Goal: Information Seeking & Learning: Learn about a topic

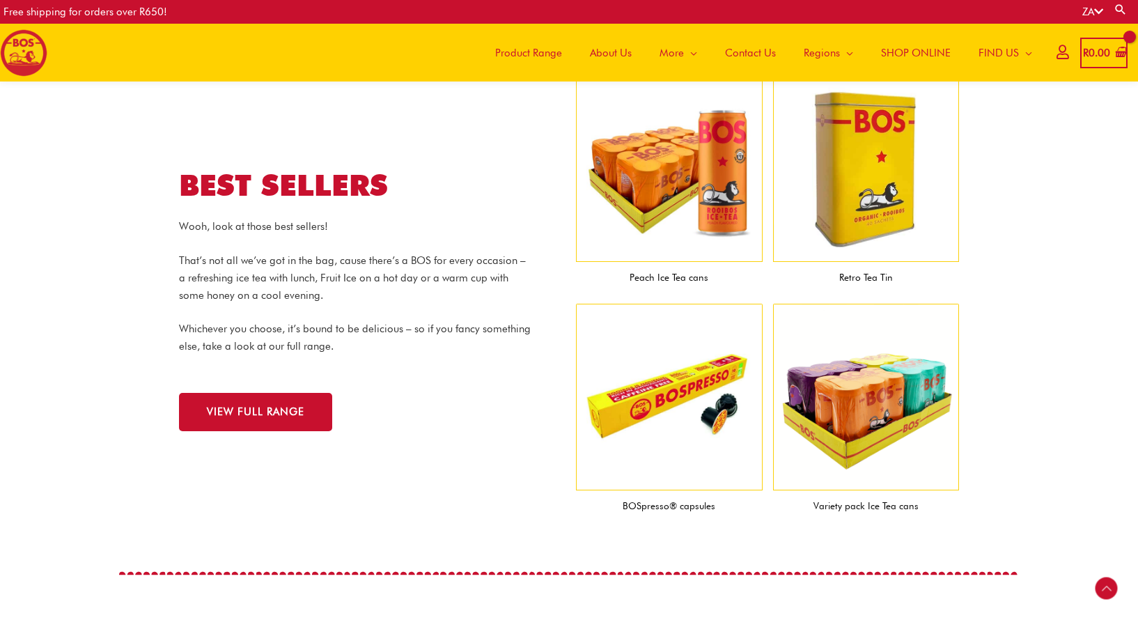
scroll to position [1343, 0]
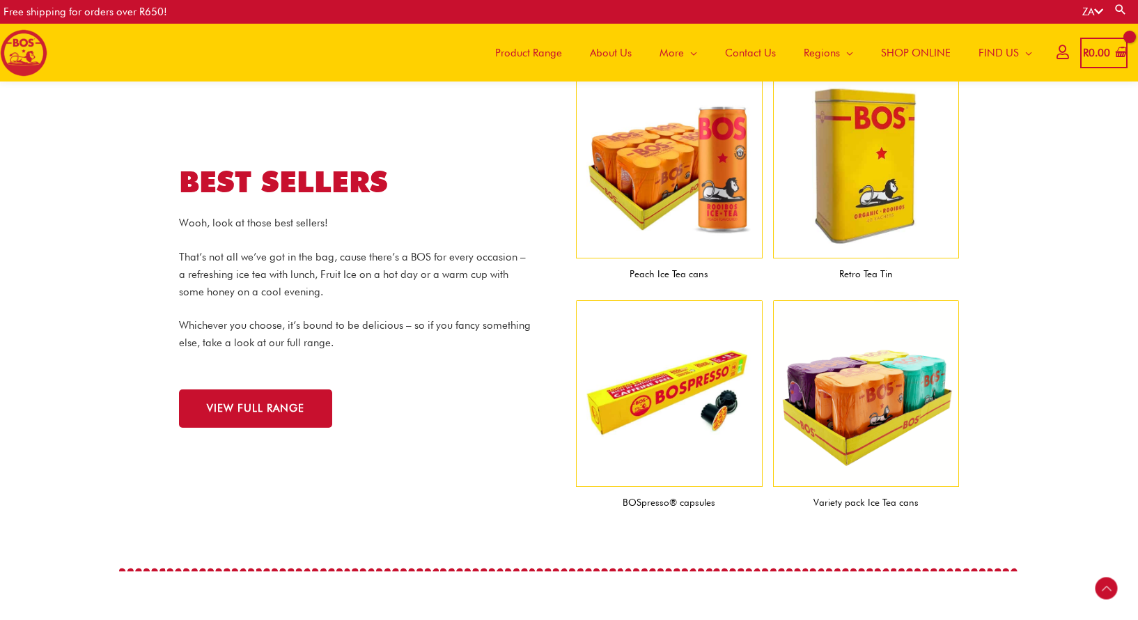
click at [886, 156] on img at bounding box center [866, 165] width 187 height 187
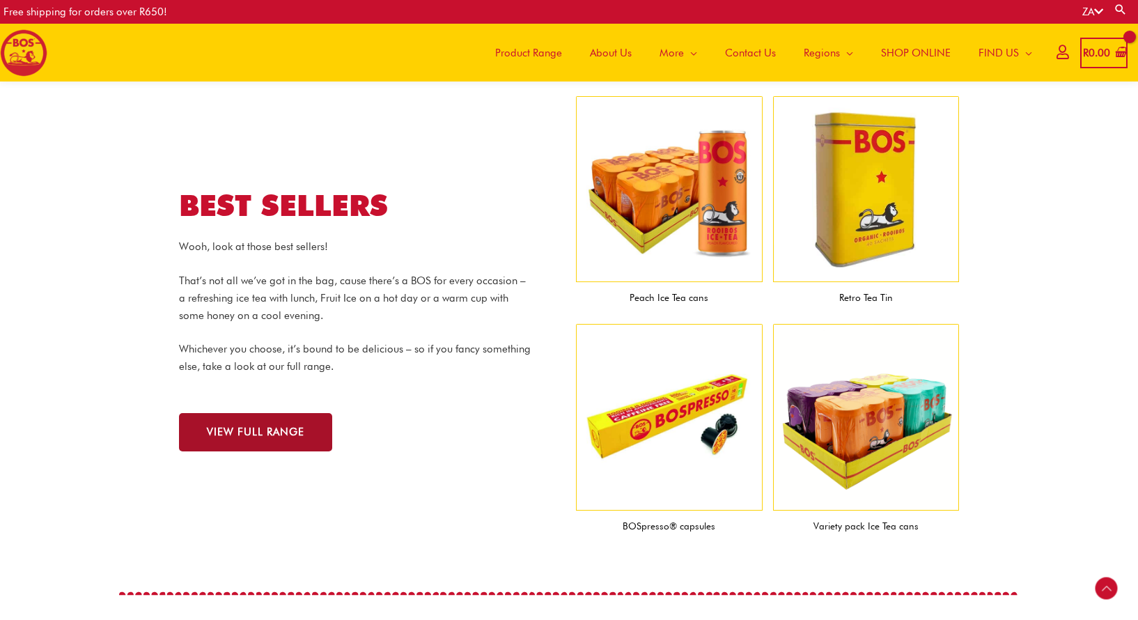
scroll to position [1323, 0]
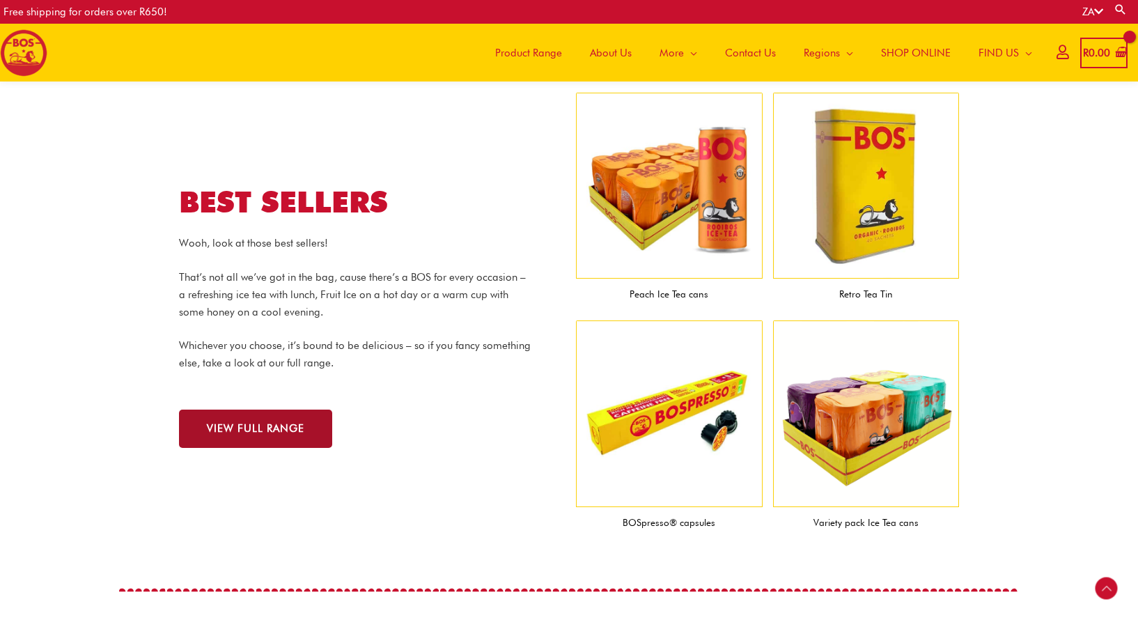
click at [231, 437] on link "VIEW FULL RANGE" at bounding box center [255, 429] width 153 height 38
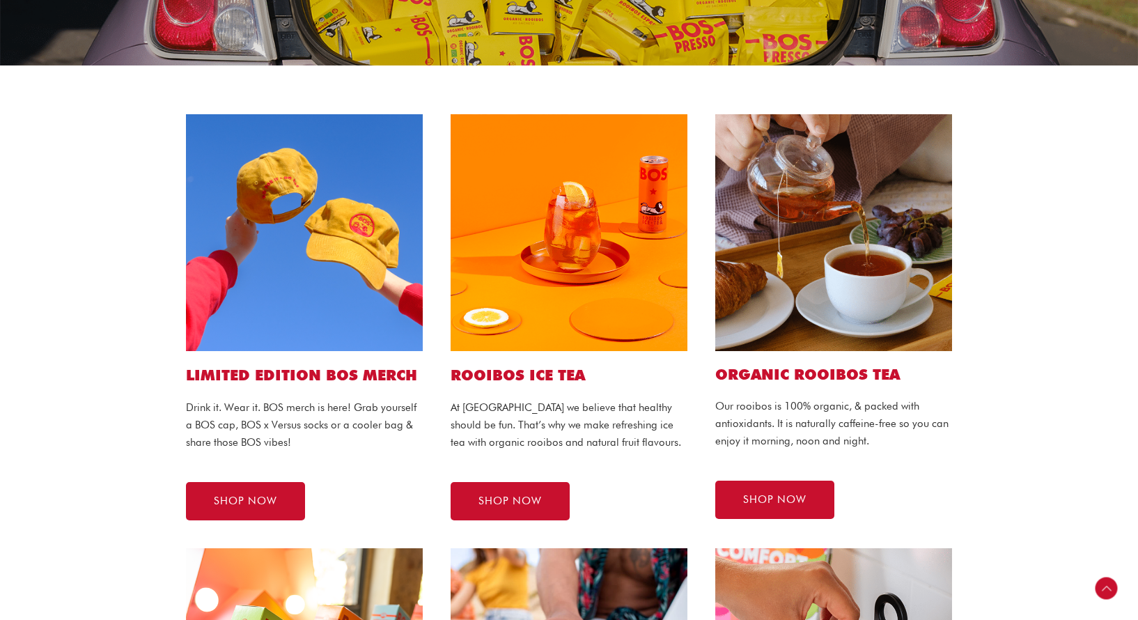
scroll to position [245, 0]
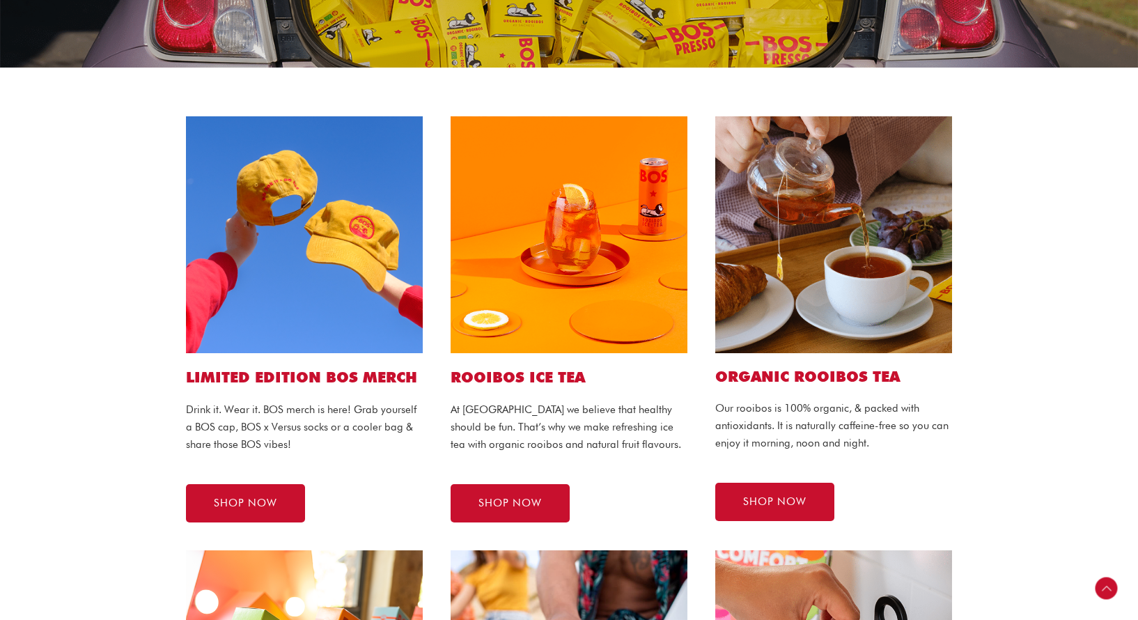
click at [892, 452] on div "Our rooibos is 100% organic, & packed with antioxidants. It is naturally caffei…" at bounding box center [834, 434] width 237 height 68
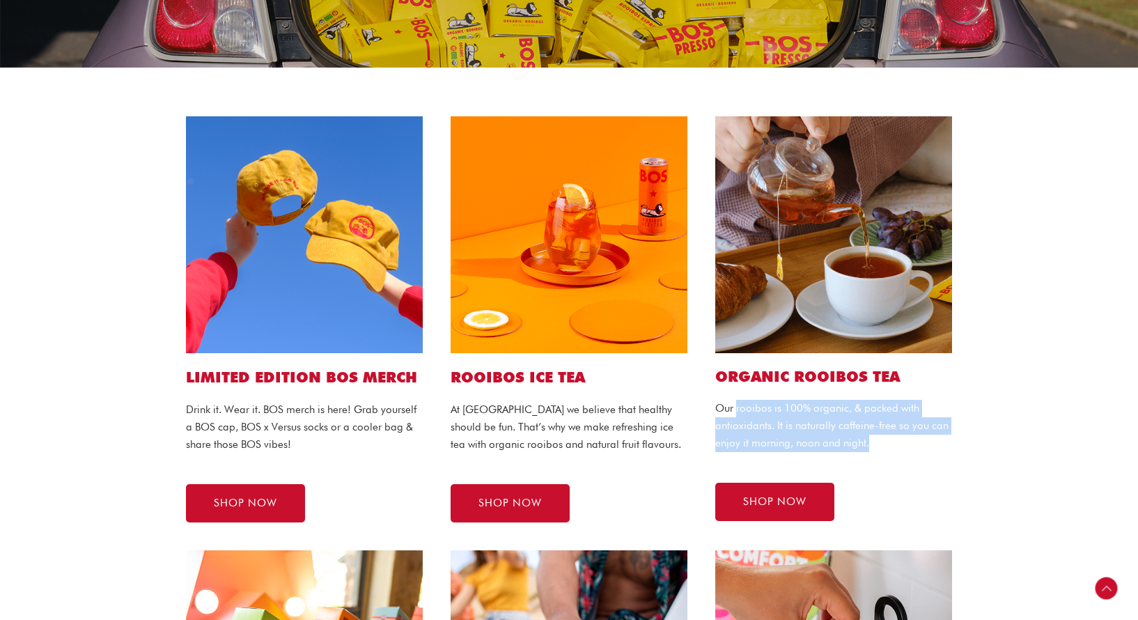
drag, startPoint x: 873, startPoint y: 444, endPoint x: 736, endPoint y: 407, distance: 141.6
click at [736, 407] on p "Our rooibos is 100% organic, & packed with antioxidants. It is naturally caffei…" at bounding box center [834, 426] width 237 height 52
copy p "rooibos is 100% organic, & packed with antioxidants. It is naturally caffeine-f…"
